Goal: Task Accomplishment & Management: Use online tool/utility

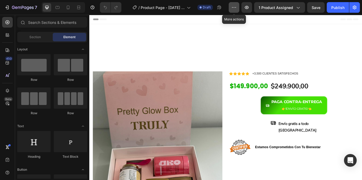
click at [233, 9] on icon "button" at bounding box center [233, 7] width 5 height 5
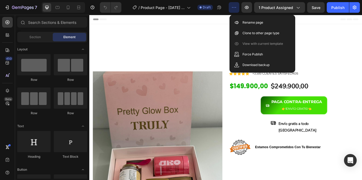
click at [233, 9] on icon "button" at bounding box center [233, 7] width 5 height 5
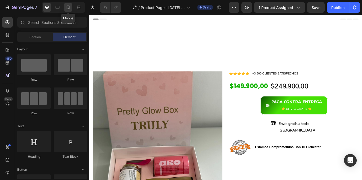
click at [70, 9] on icon at bounding box center [67, 7] width 5 height 5
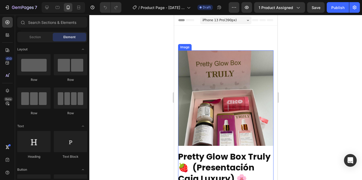
scroll to position [106, 0]
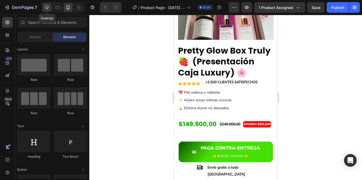
click at [46, 8] on icon at bounding box center [46, 7] width 5 height 5
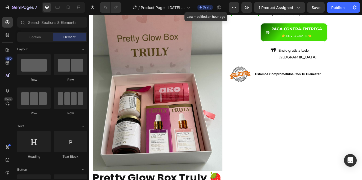
click at [202, 7] on icon at bounding box center [201, 7] width 2 height 2
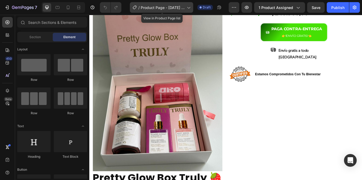
click at [188, 9] on icon at bounding box center [188, 7] width 5 height 5
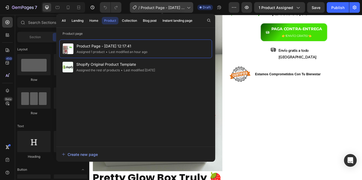
click at [188, 9] on icon at bounding box center [188, 7] width 5 height 5
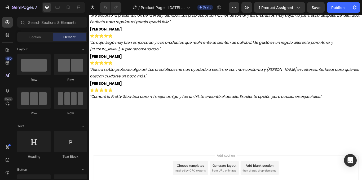
scroll to position [1485, 0]
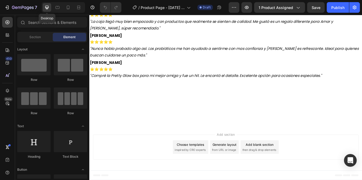
click at [48, 7] on icon at bounding box center [46, 7] width 5 height 5
click at [237, 4] on button "button" at bounding box center [234, 7] width 11 height 11
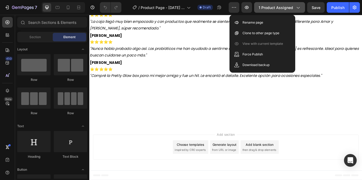
click at [303, 7] on button "1 product assigned" at bounding box center [279, 7] width 51 height 11
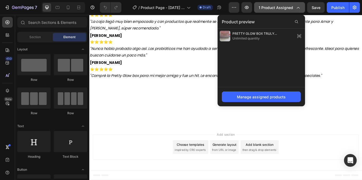
click at [301, 7] on button "1 product assigned" at bounding box center [279, 7] width 51 height 11
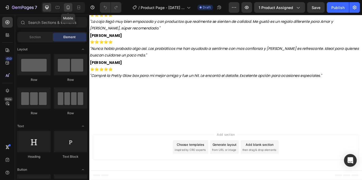
click at [68, 9] on icon at bounding box center [68, 8] width 3 height 4
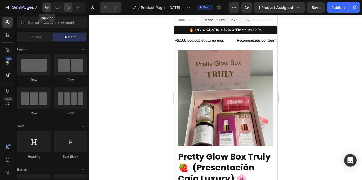
click at [48, 9] on icon at bounding box center [46, 7] width 3 height 3
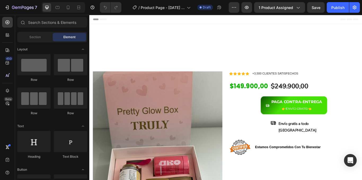
click at [105, 21] on span "Header" at bounding box center [105, 20] width 12 height 5
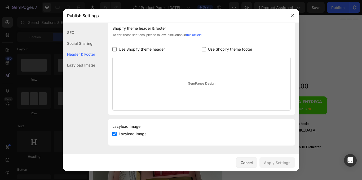
scroll to position [5, 0]
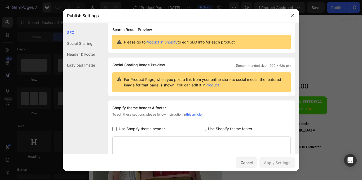
click at [80, 60] on div "Header & Footer" at bounding box center [79, 65] width 32 height 11
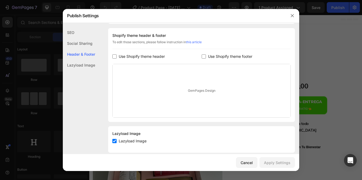
click at [78, 49] on div "Social Sharing" at bounding box center [79, 54] width 32 height 11
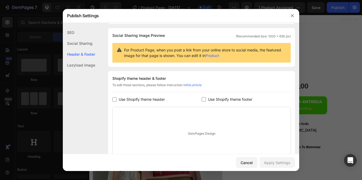
scroll to position [84, 0]
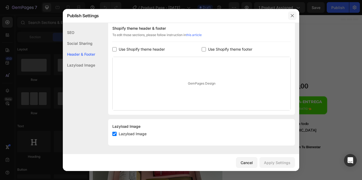
click at [291, 16] on icon "button" at bounding box center [292, 16] width 4 height 4
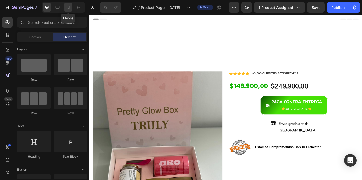
click at [69, 8] on icon at bounding box center [67, 7] width 5 height 5
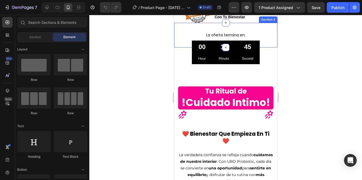
scroll to position [345, 0]
